Goal: Task Accomplishment & Management: Manage account settings

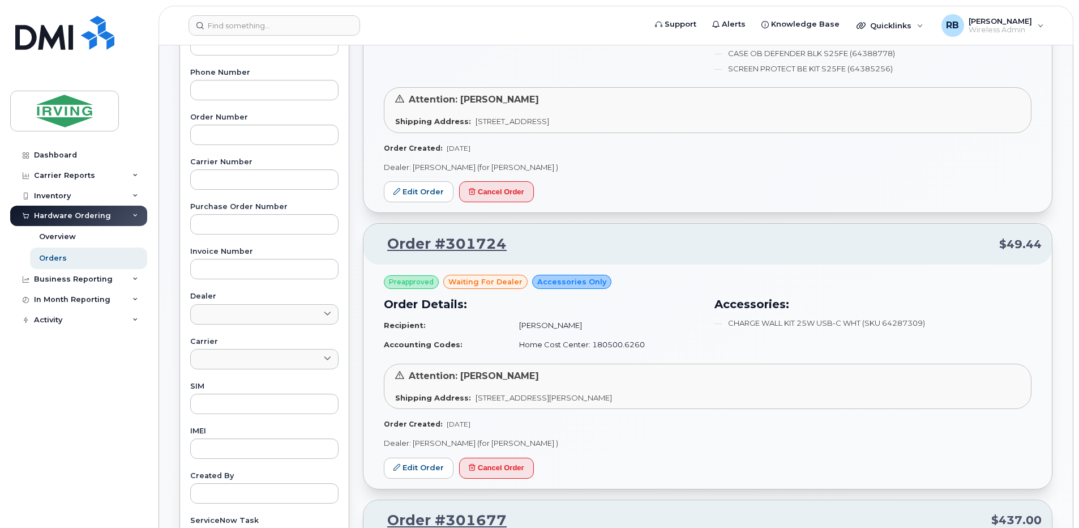
scroll to position [302, 0]
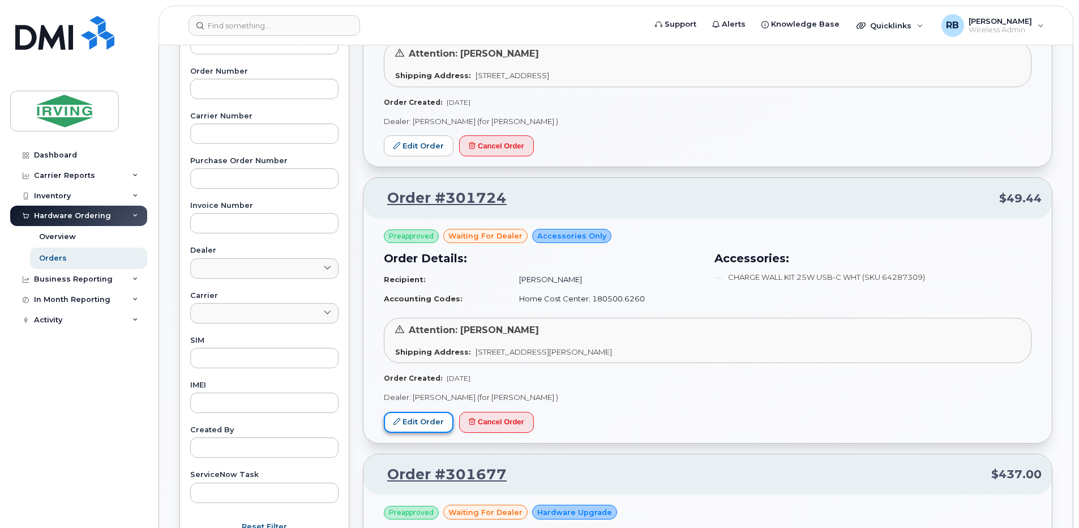
click at [419, 422] on link "Edit Order" at bounding box center [419, 422] width 70 height 21
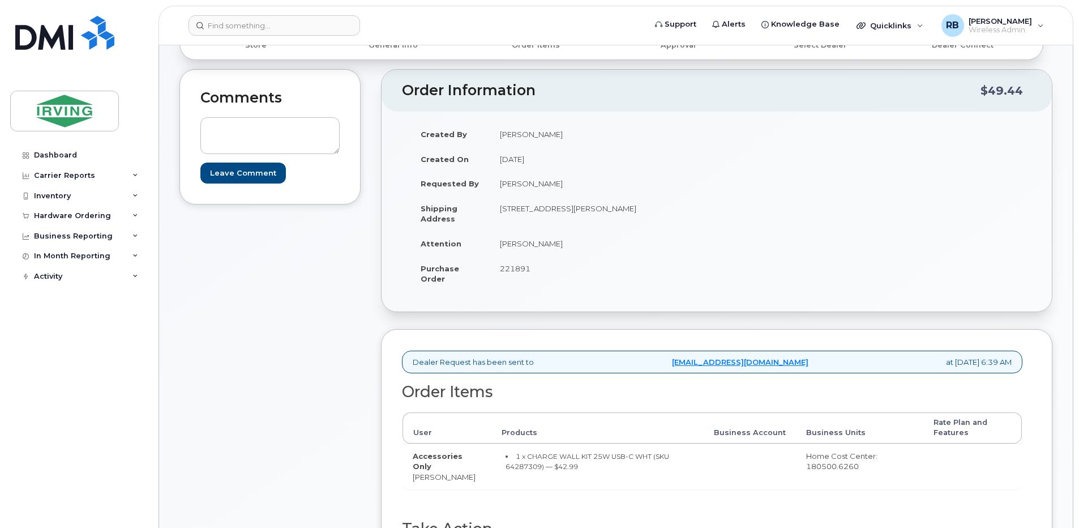
scroll to position [75, 0]
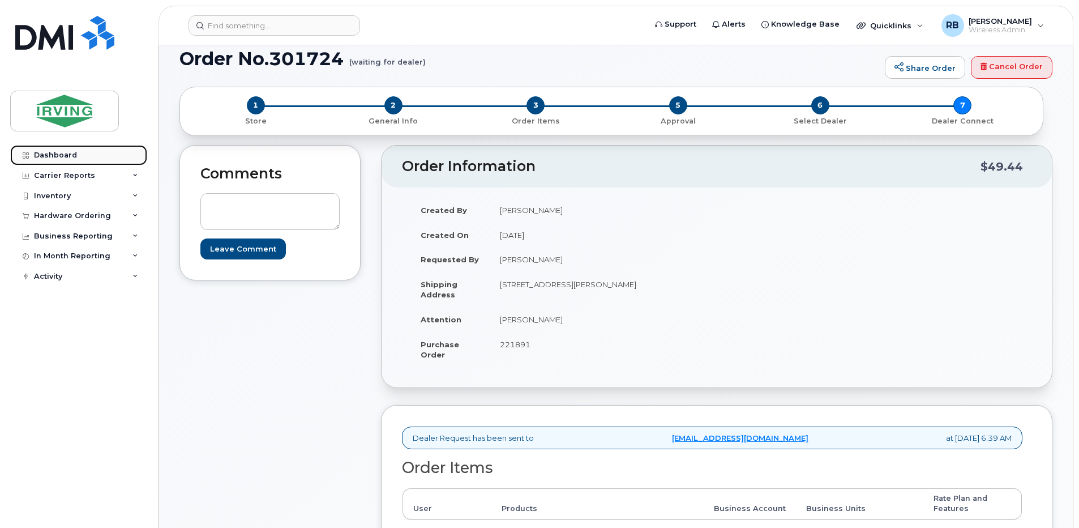
click at [63, 150] on link "Dashboard" at bounding box center [78, 155] width 137 height 20
